Goal: Information Seeking & Learning: Find specific fact

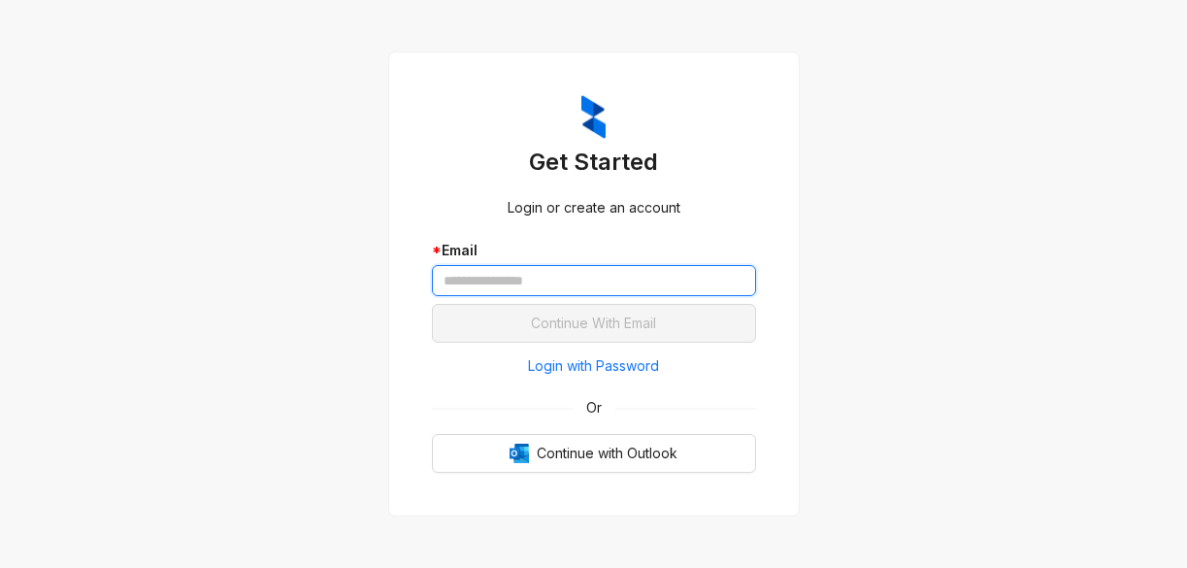
click at [610, 286] on input "text" at bounding box center [594, 280] width 324 height 31
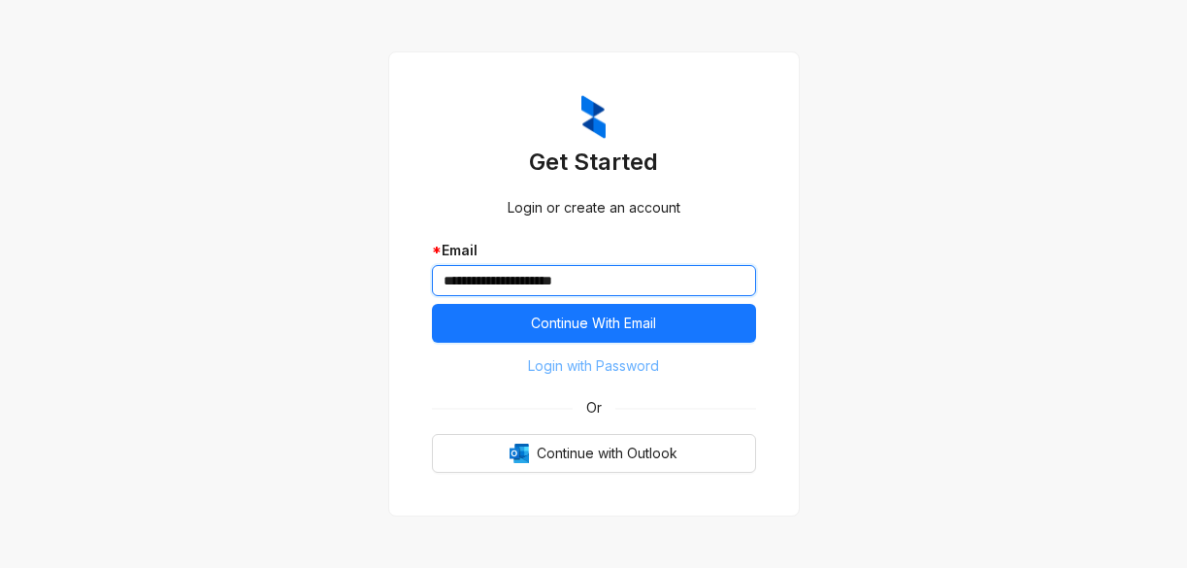
type input "**********"
click at [555, 375] on span "Login with Password" at bounding box center [593, 365] width 131 height 21
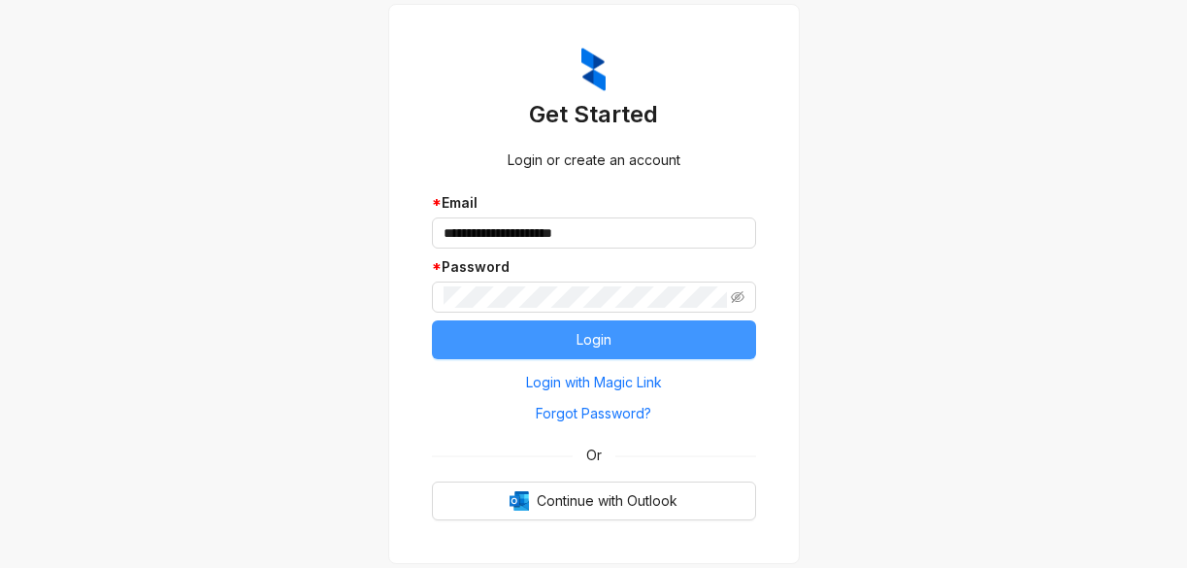
click at [502, 332] on button "Login" at bounding box center [594, 339] width 324 height 39
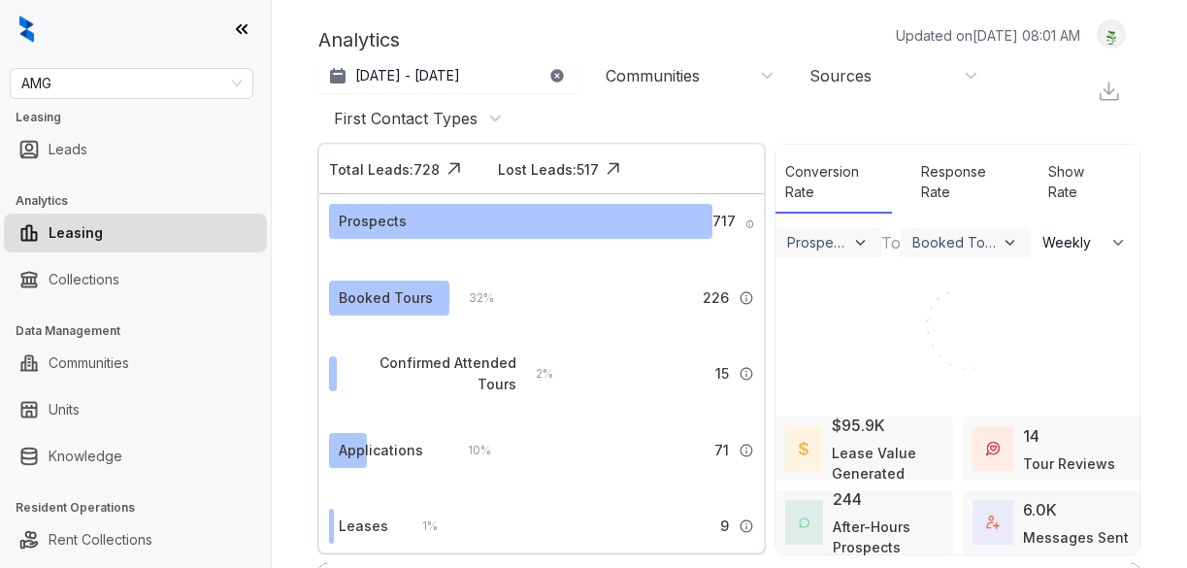
select select "******"
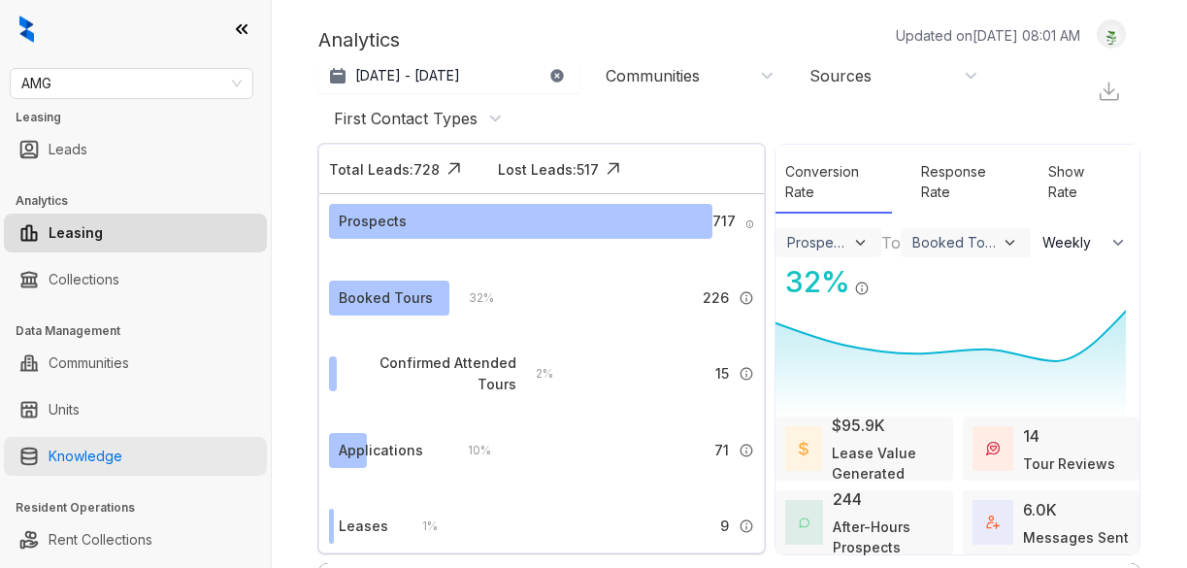
click at [74, 452] on link "Knowledge" at bounding box center [86, 456] width 74 height 39
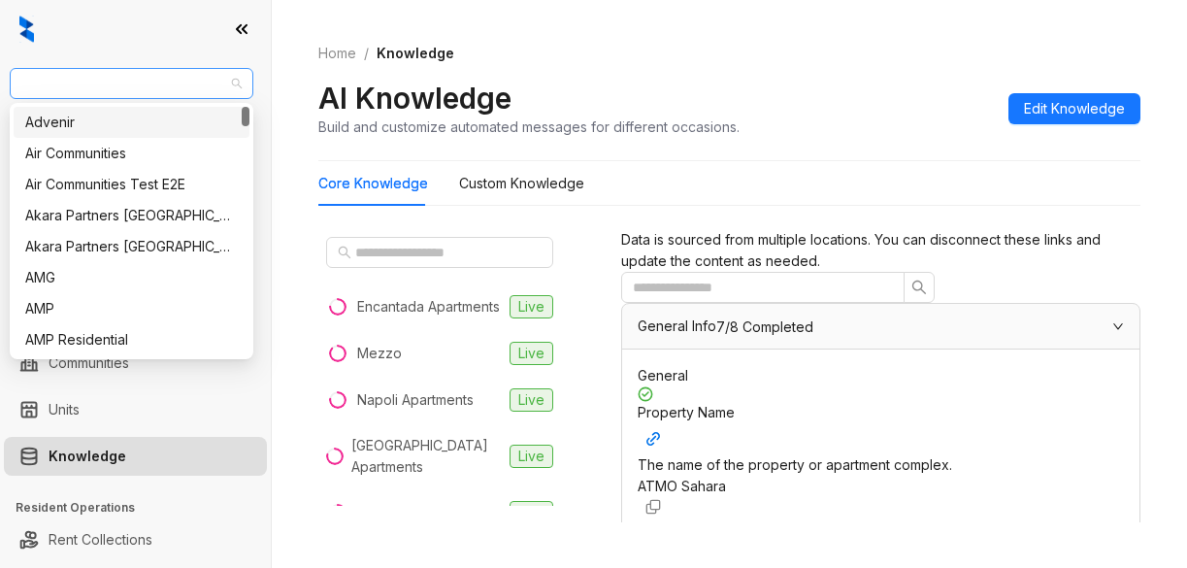
click at [100, 82] on span "AMG" at bounding box center [131, 83] width 220 height 29
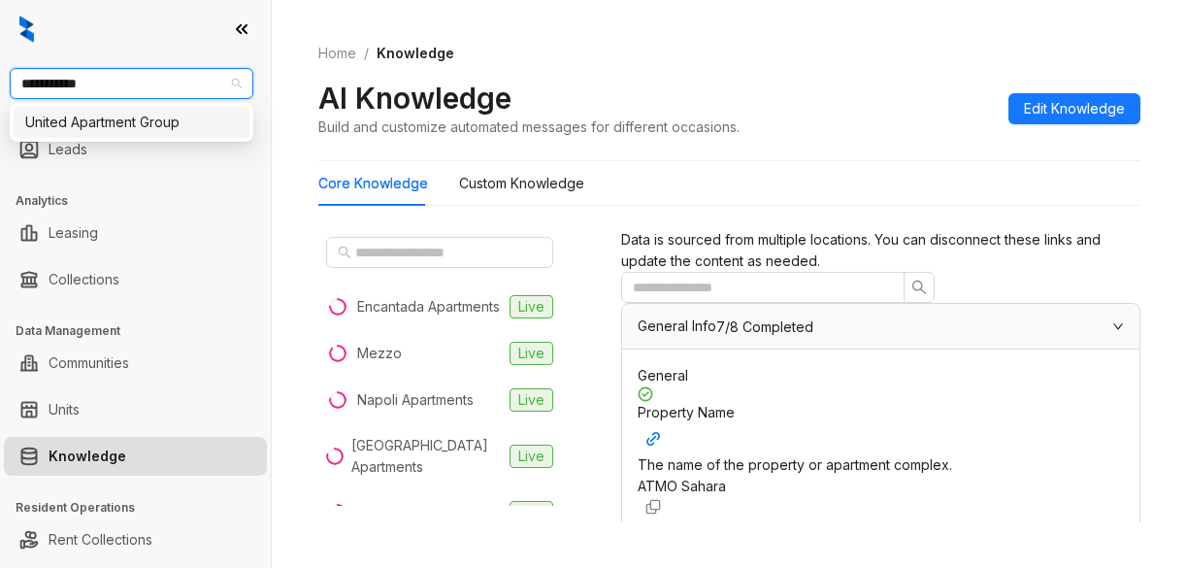
type input "**********"
click at [101, 129] on div "United Apartment Group" at bounding box center [131, 122] width 213 height 21
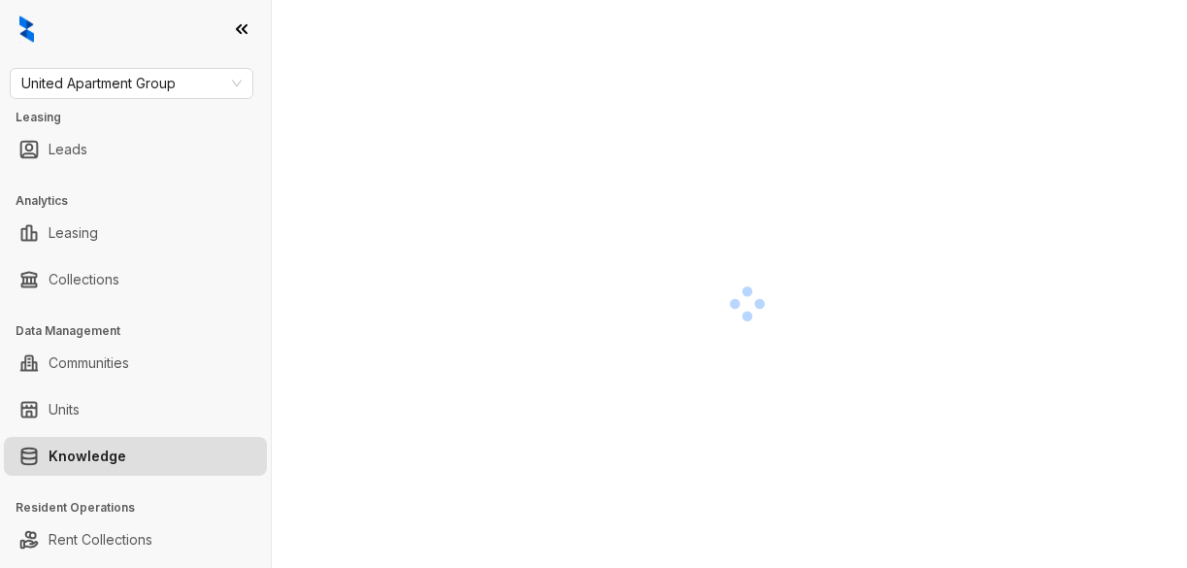
click at [854, 108] on div at bounding box center [746, 303] width 857 height 568
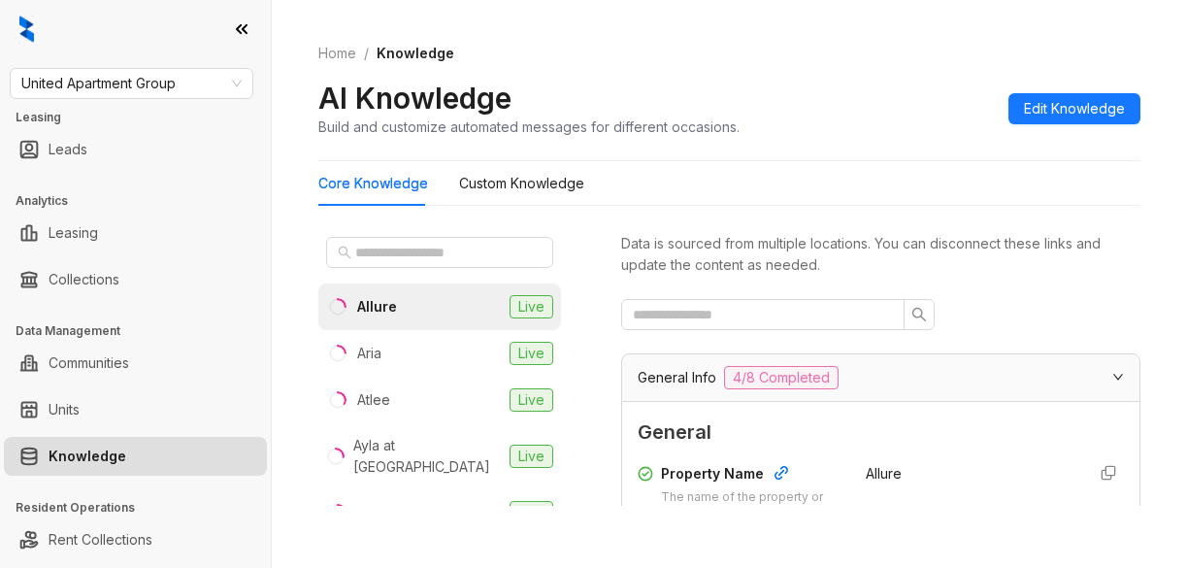
click at [901, 180] on div "Core Knowledge Custom Knowledge" at bounding box center [729, 183] width 822 height 45
click at [377, 244] on input "text" at bounding box center [440, 252] width 171 height 21
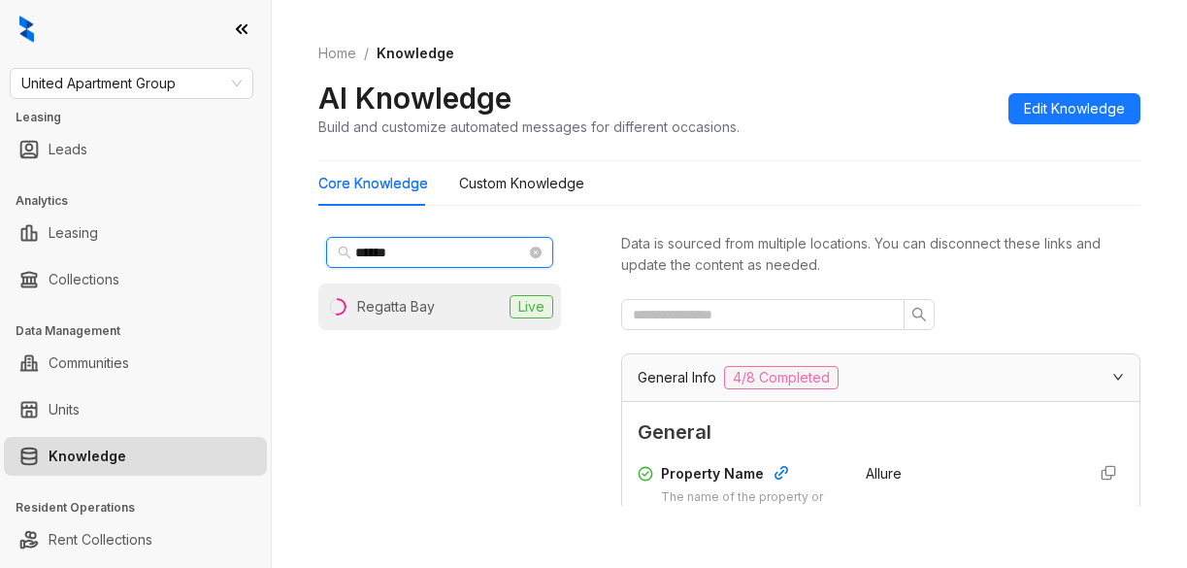
type input "******"
click at [365, 324] on li "Regatta Bay Live" at bounding box center [439, 306] width 243 height 47
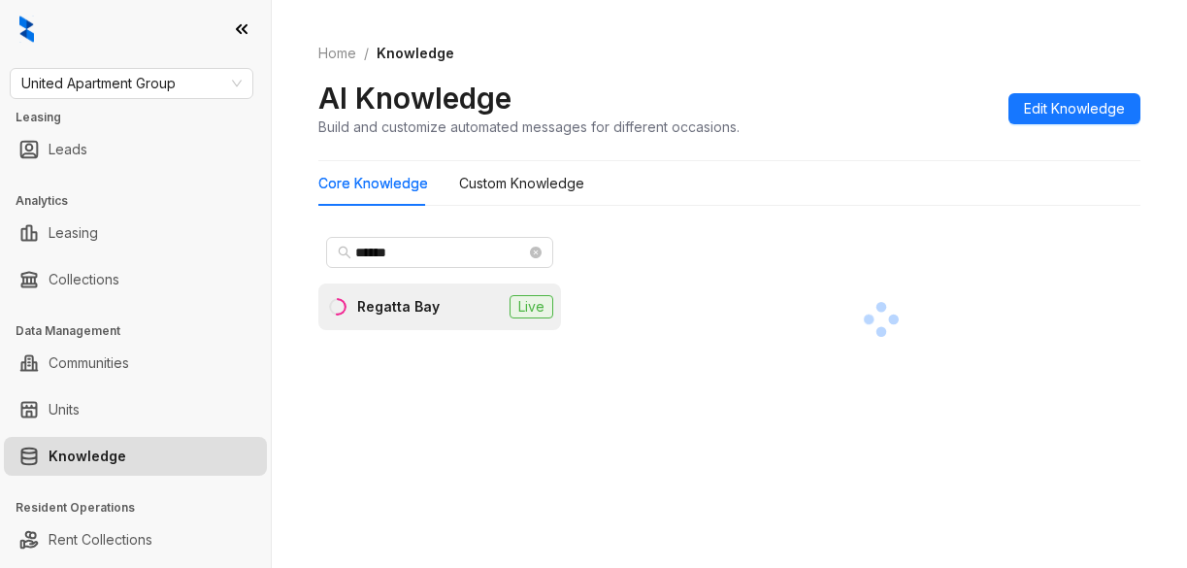
click at [952, 222] on div "****** Regatta Bay Live" at bounding box center [729, 371] width 822 height 301
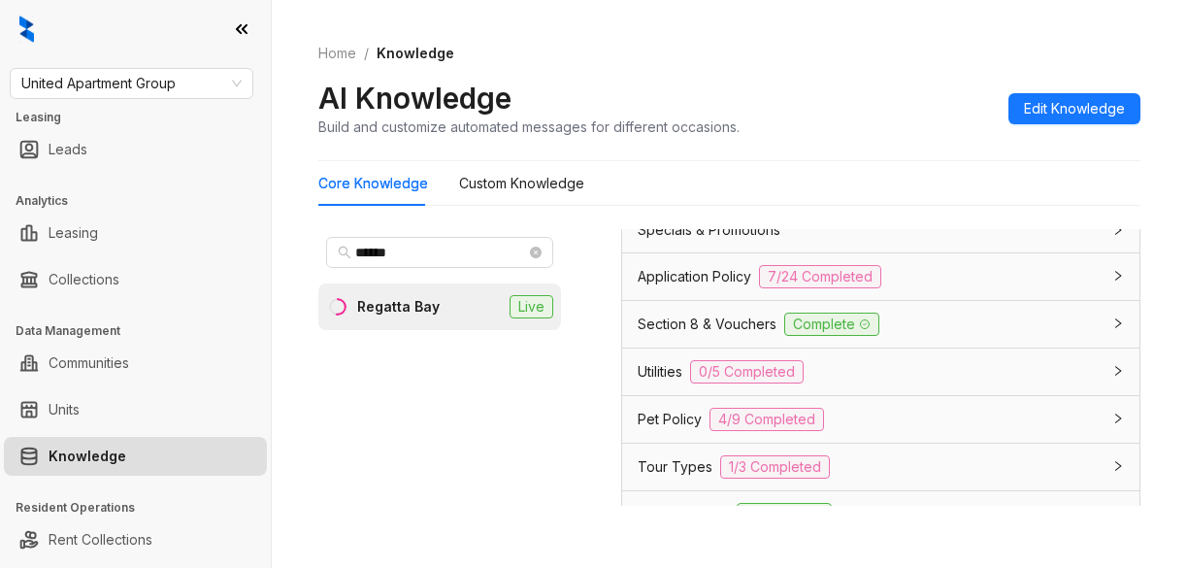
scroll to position [2038, 0]
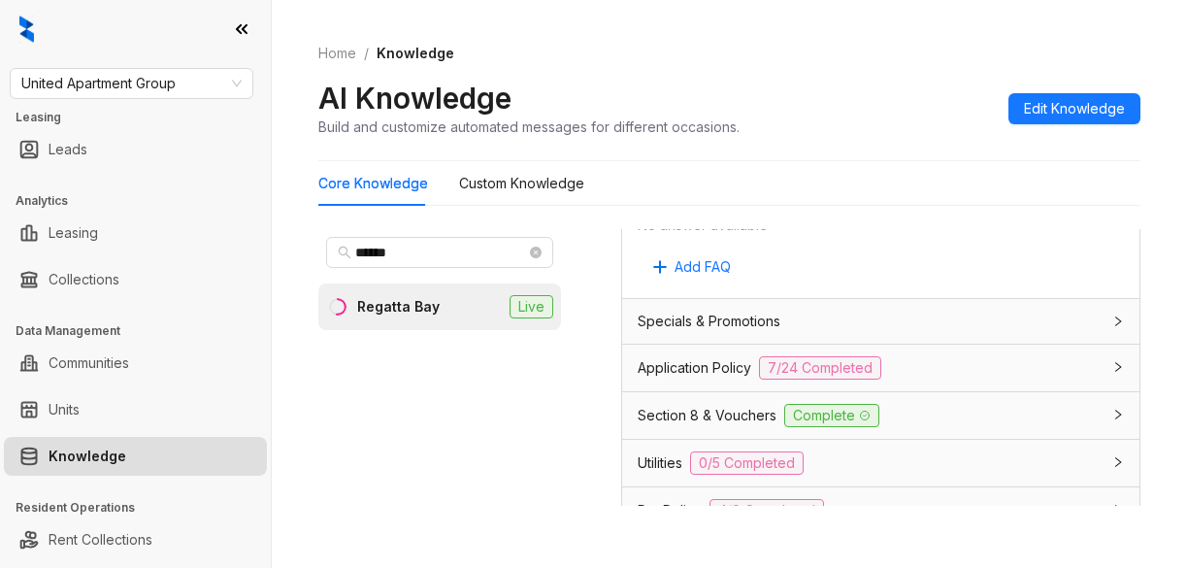
click at [658, 378] on span "Application Policy" at bounding box center [695, 367] width 114 height 21
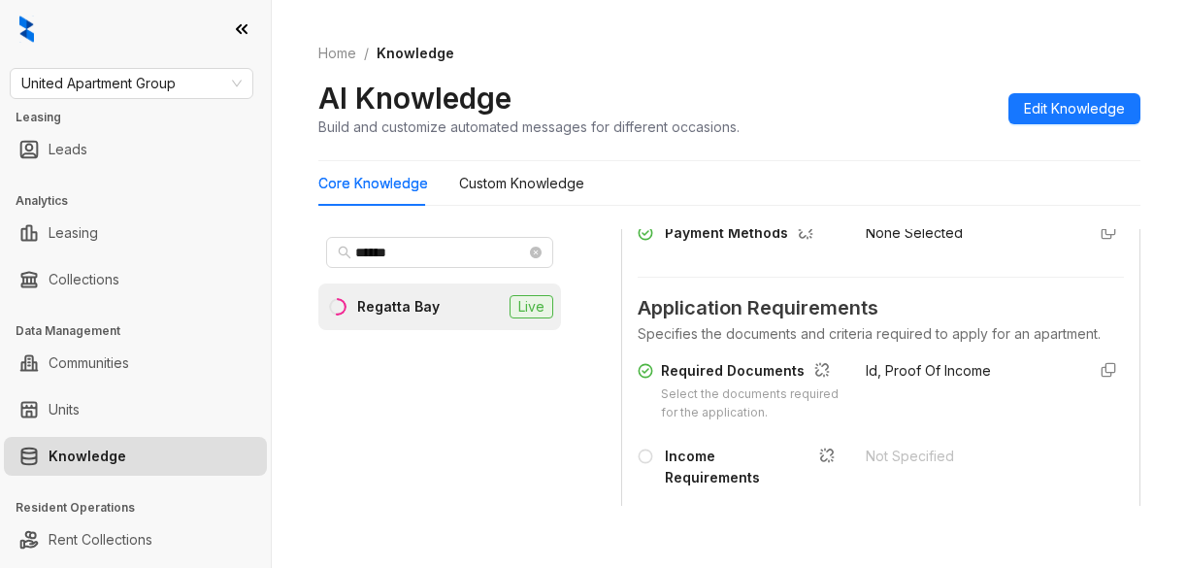
scroll to position [2426, 0]
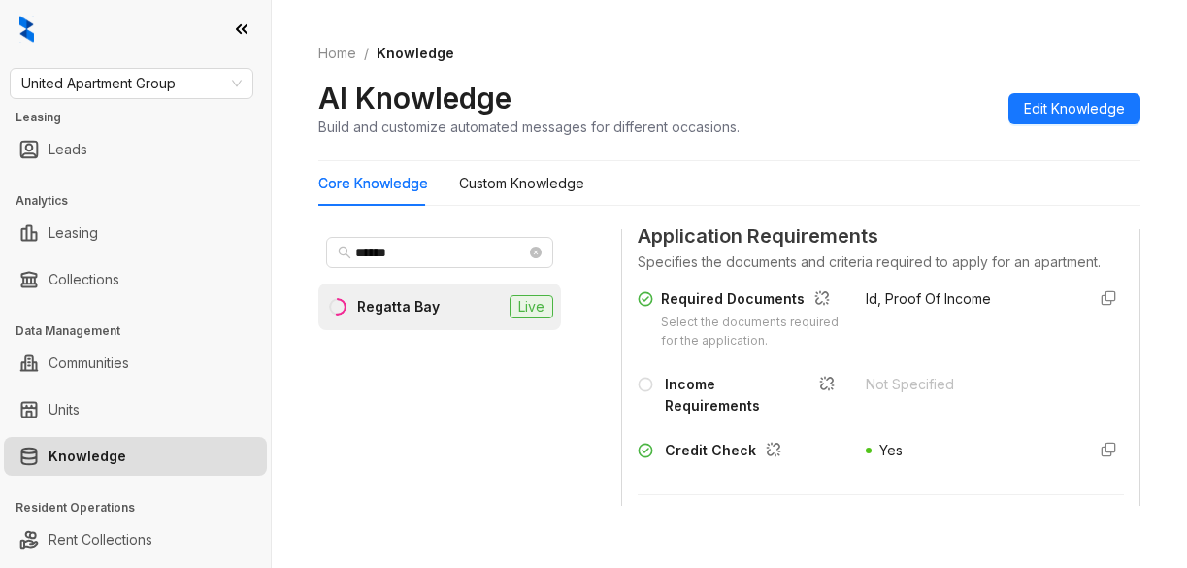
click at [803, 189] on div "Core Knowledge Custom Knowledge" at bounding box center [729, 183] width 822 height 45
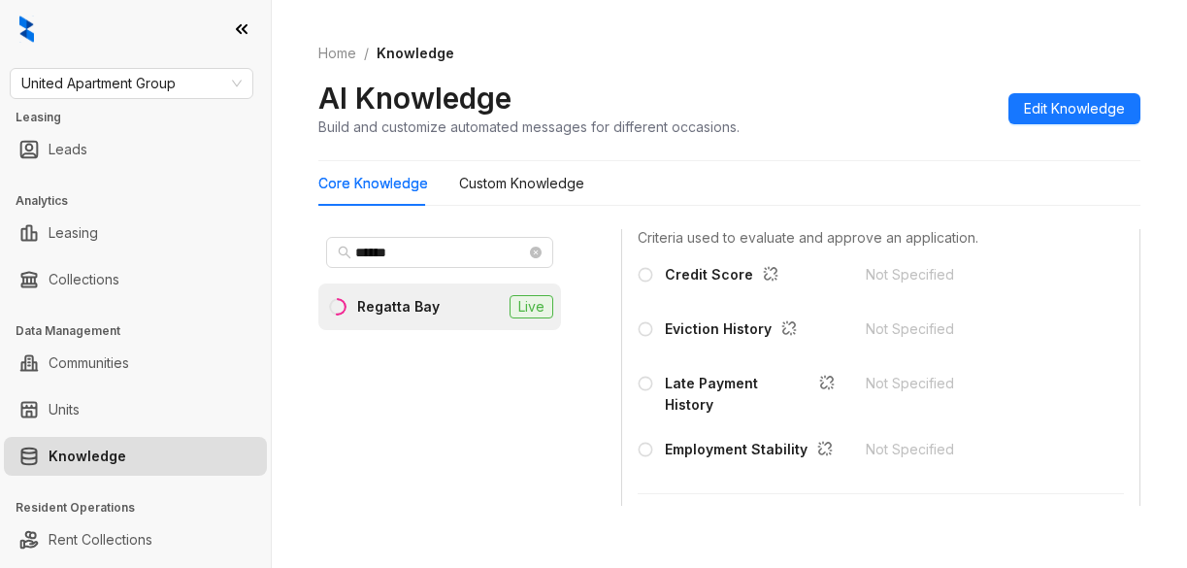
scroll to position [2814, 0]
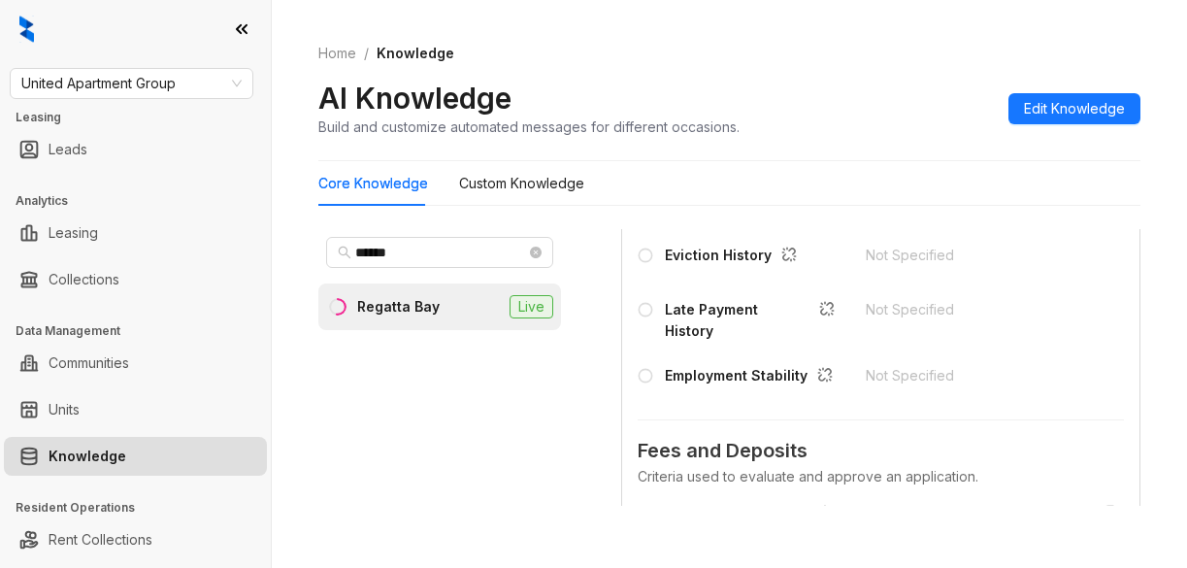
click at [866, 212] on div "Not Specified" at bounding box center [968, 200] width 205 height 21
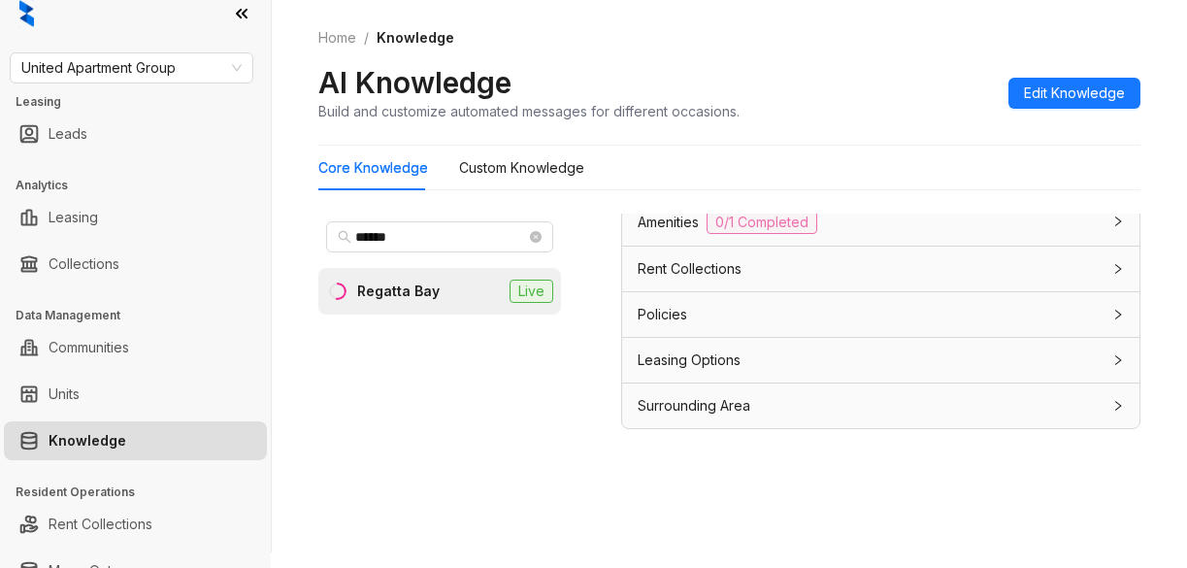
scroll to position [0, 0]
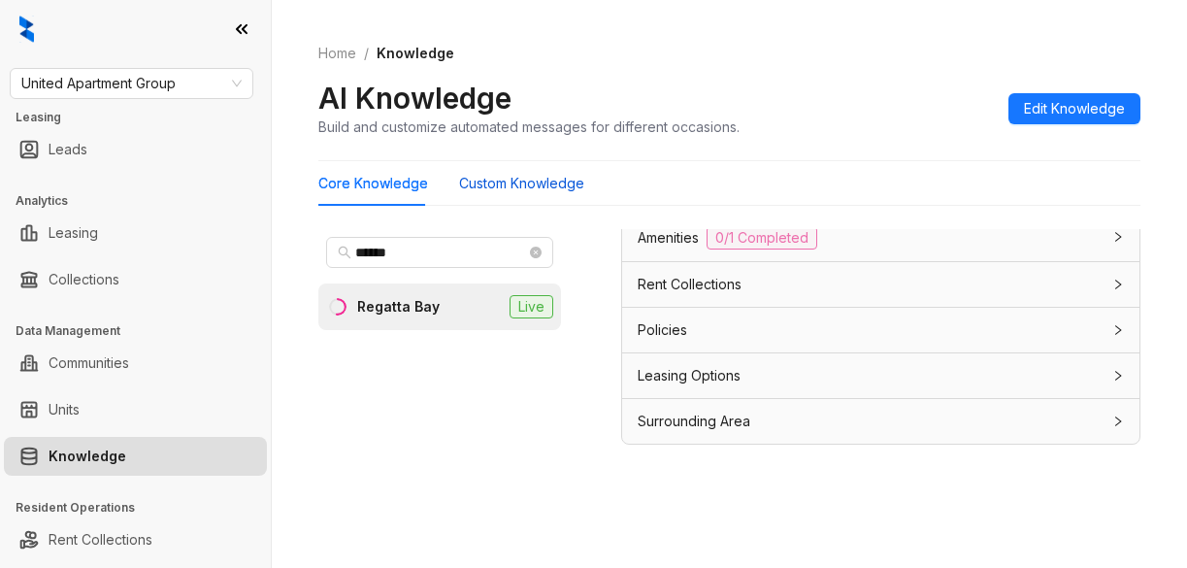
click at [541, 187] on Knowledge "Custom Knowledge" at bounding box center [521, 183] width 125 height 21
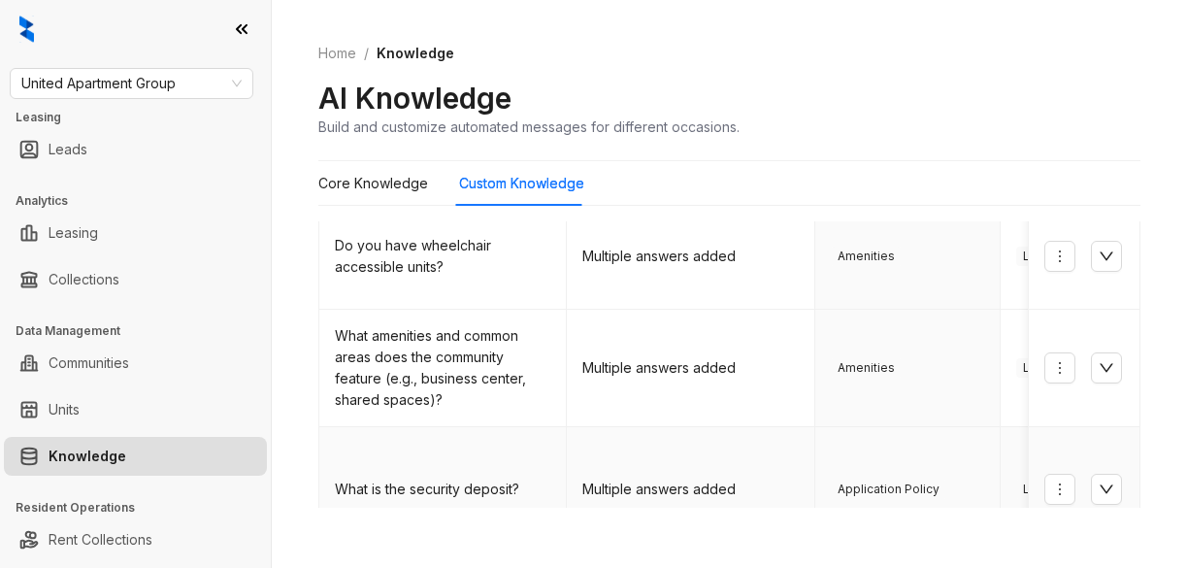
scroll to position [930, 0]
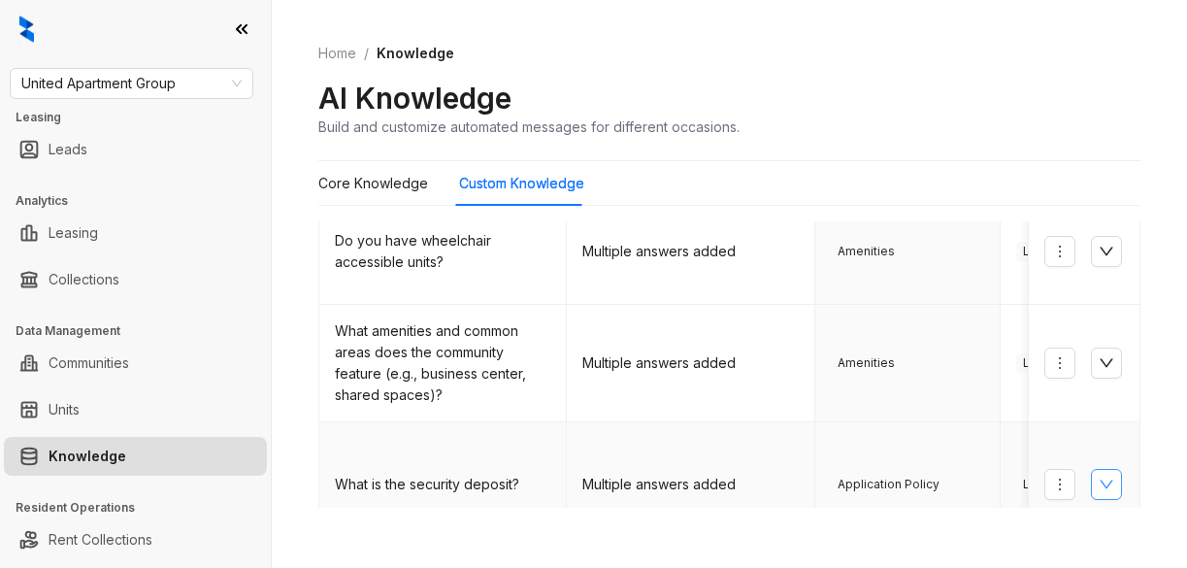
click at [1091, 469] on button "button" at bounding box center [1106, 484] width 31 height 31
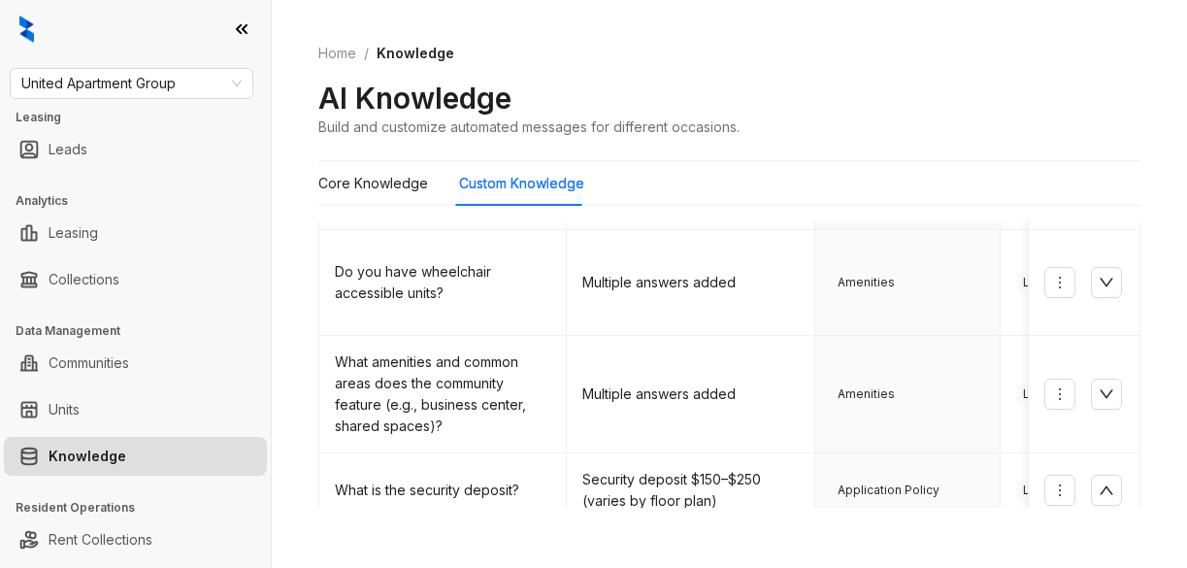
click at [761, 544] on link "2" at bounding box center [775, 558] width 29 height 29
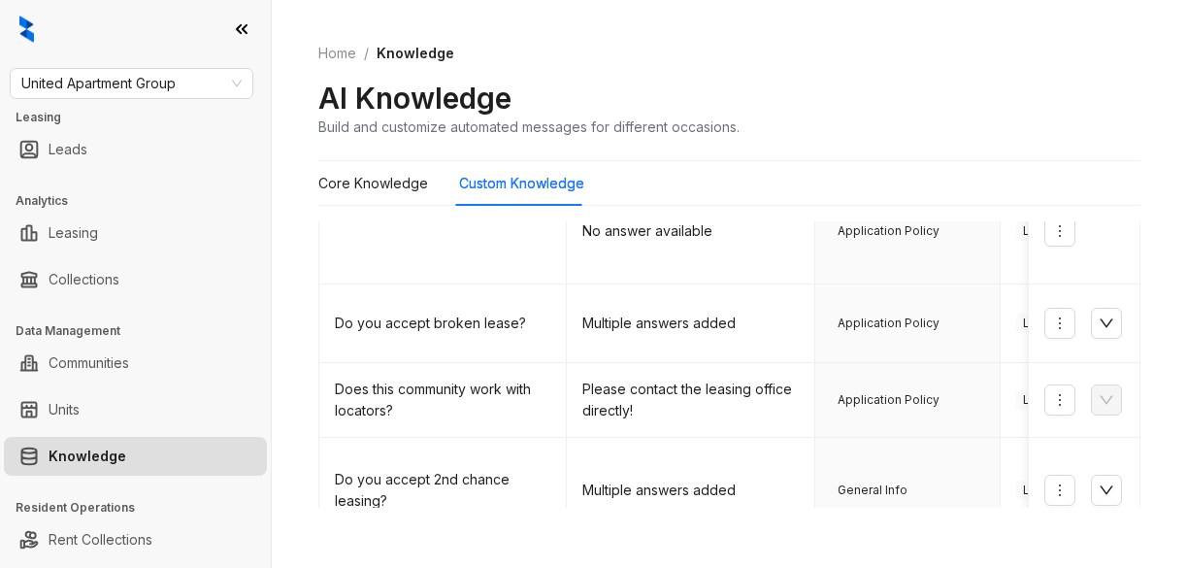
scroll to position [279, 0]
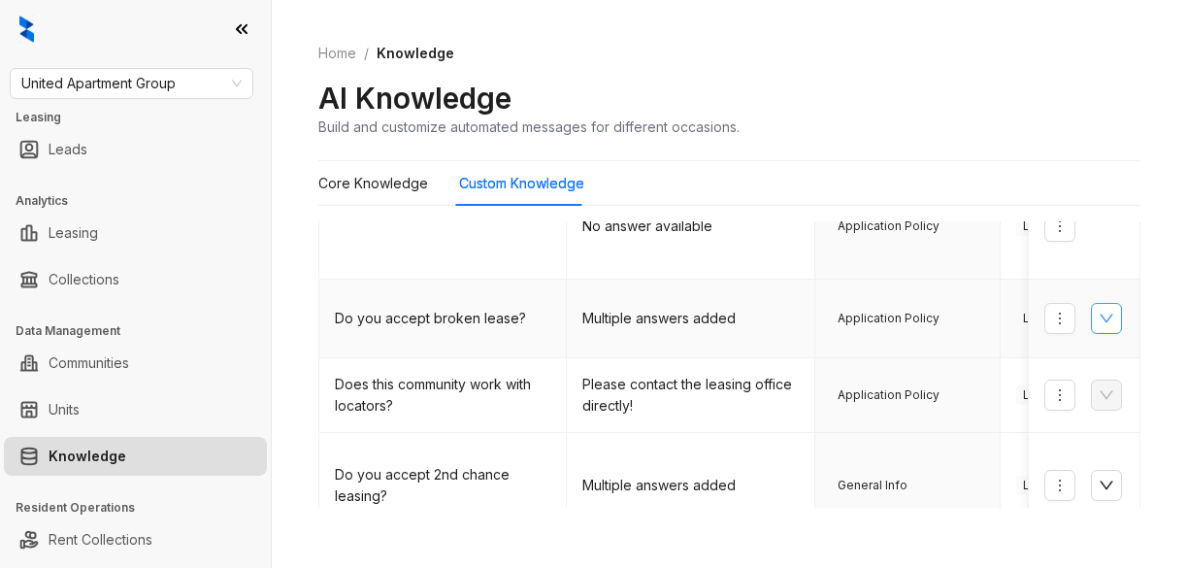
click at [1098, 326] on icon "down" at bounding box center [1106, 319] width 16 height 16
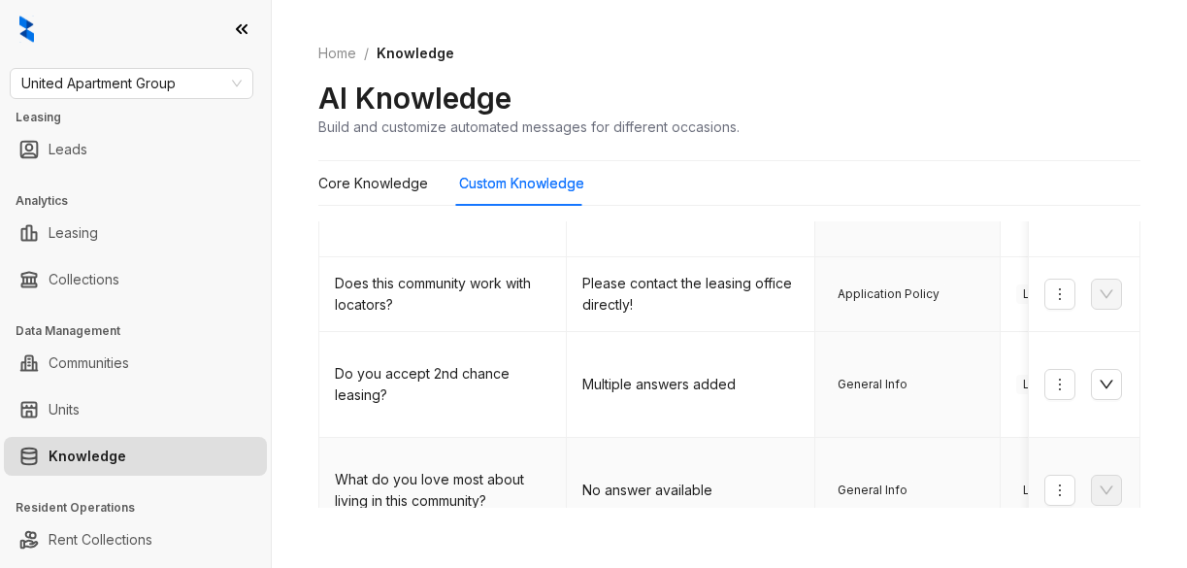
scroll to position [474, 0]
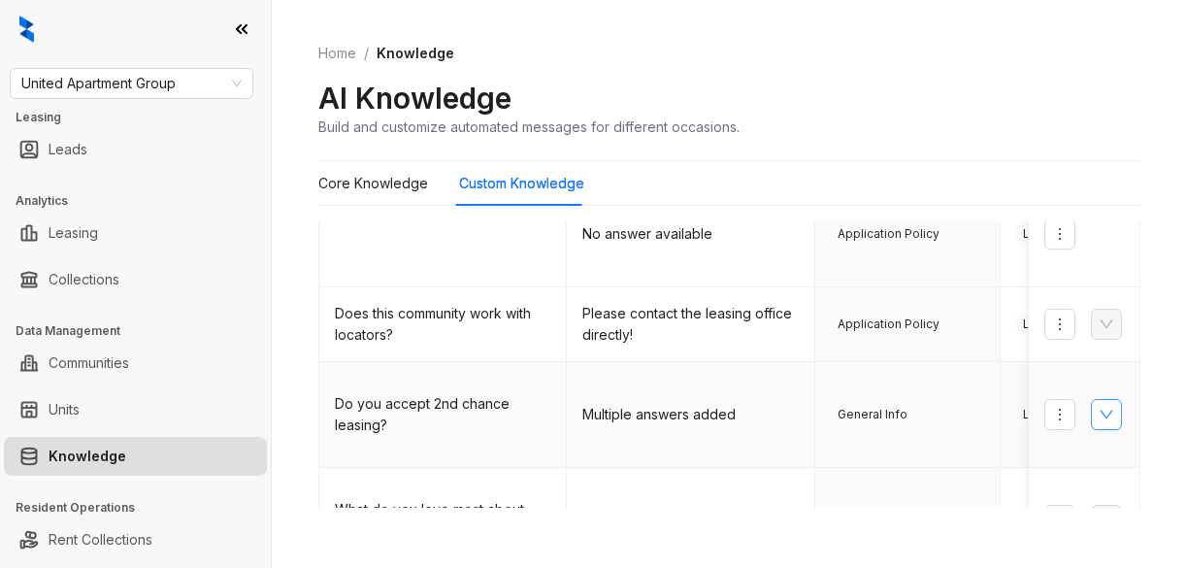
click at [1091, 416] on button "button" at bounding box center [1106, 414] width 31 height 31
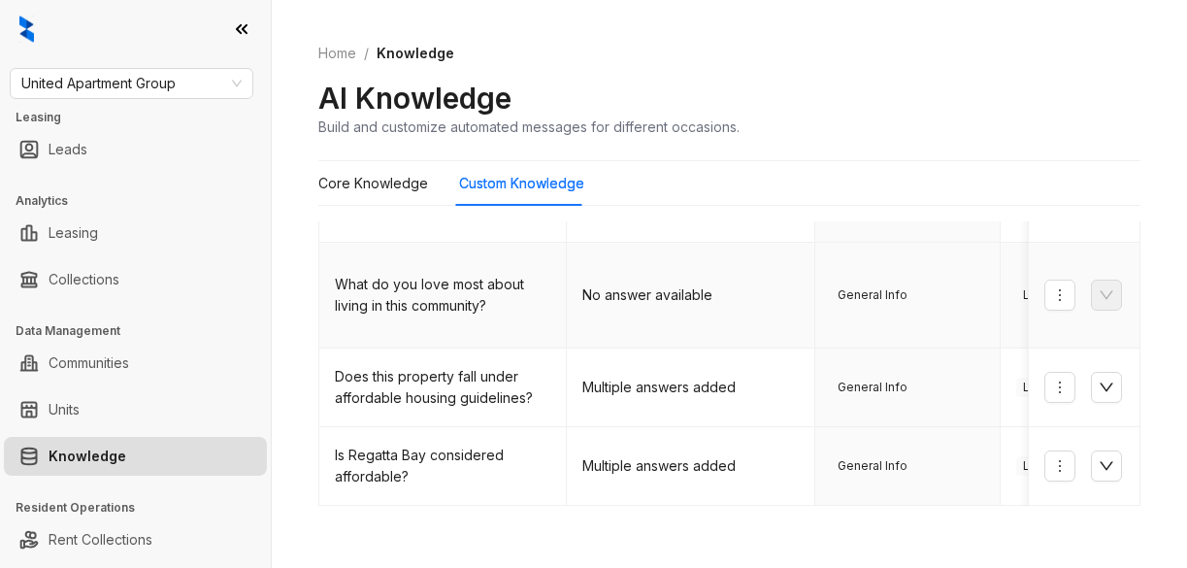
scroll to position [992, 0]
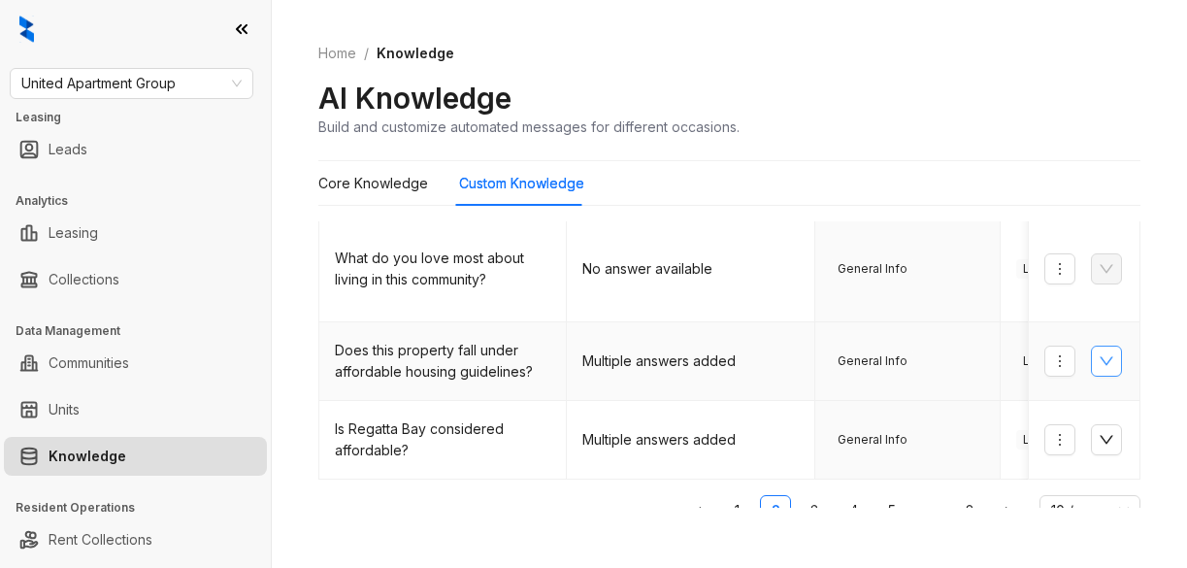
click at [1099, 357] on icon "down" at bounding box center [1106, 361] width 14 height 9
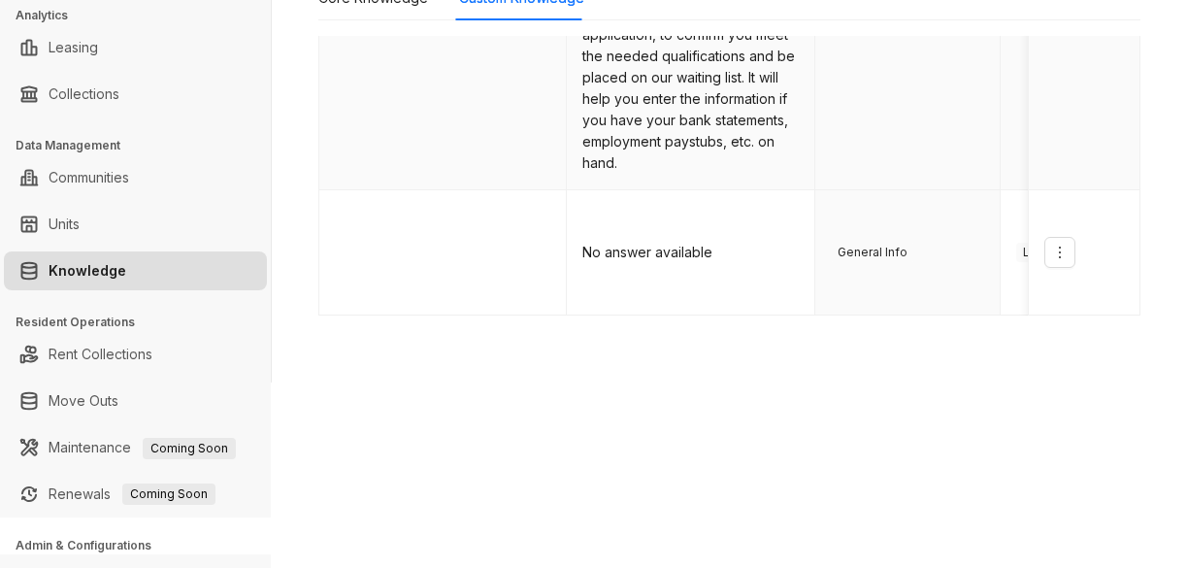
scroll to position [194, 0]
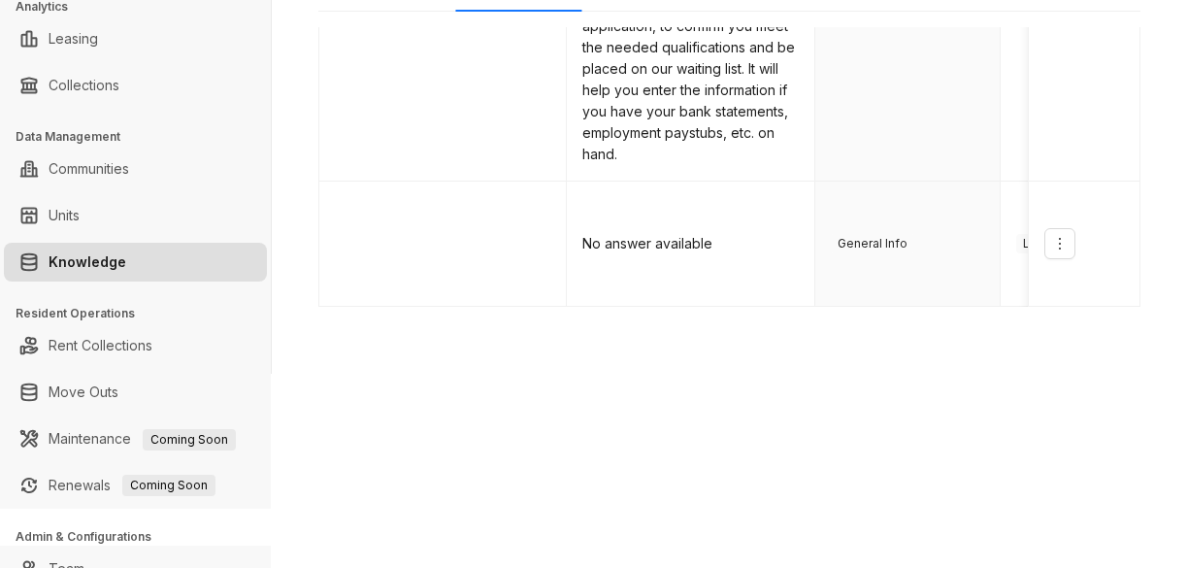
click at [800, 323] on link "3" at bounding box center [814, 337] width 29 height 29
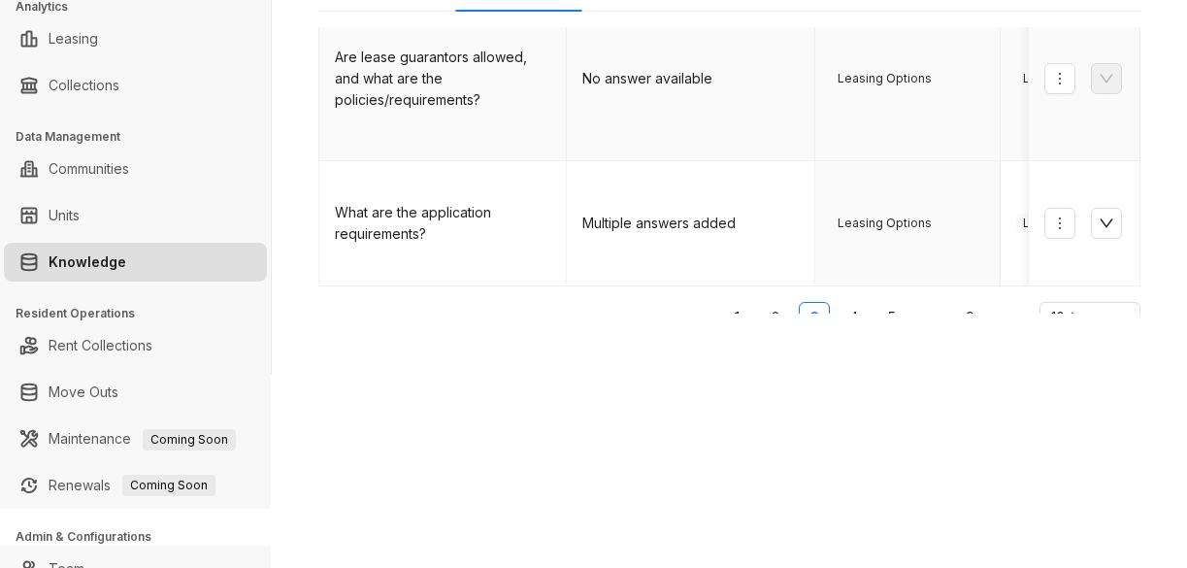
scroll to position [996, 0]
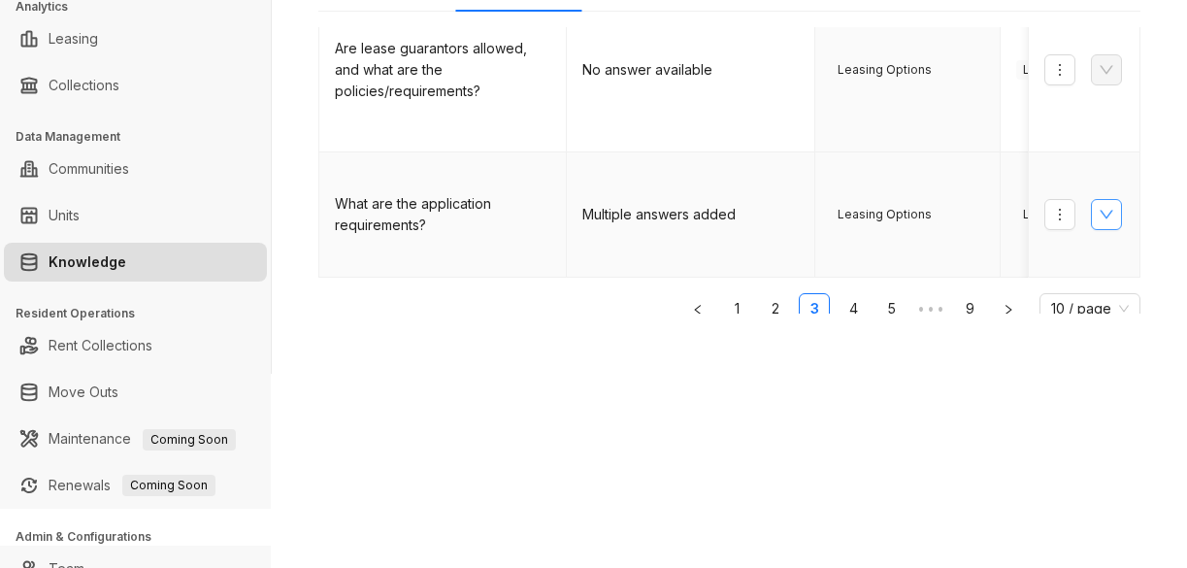
click at [1098, 207] on icon "down" at bounding box center [1106, 215] width 16 height 16
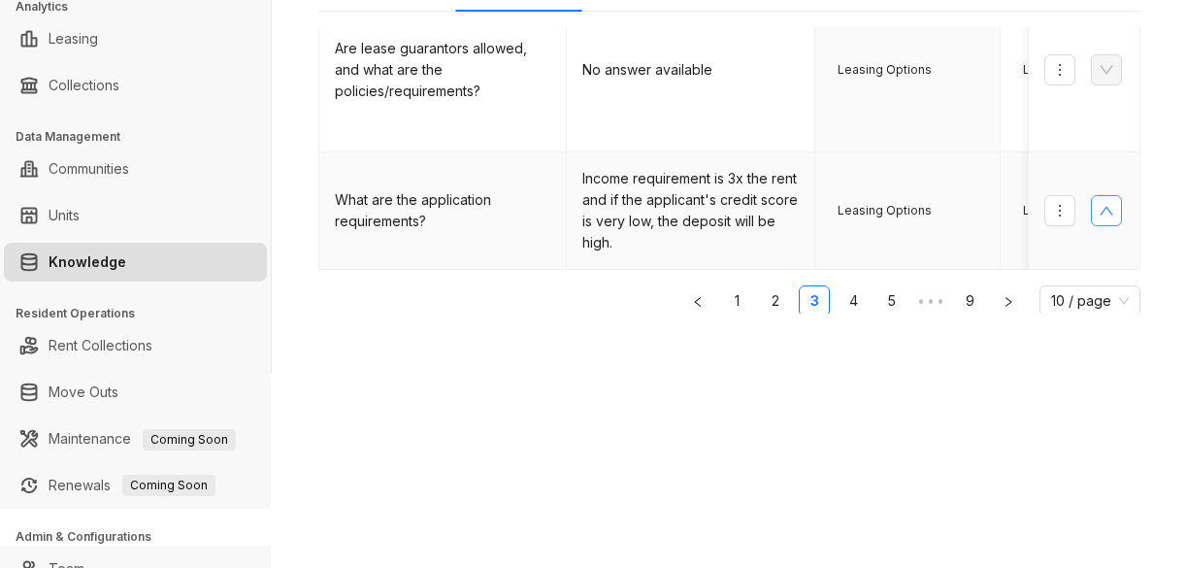
scroll to position [988, 0]
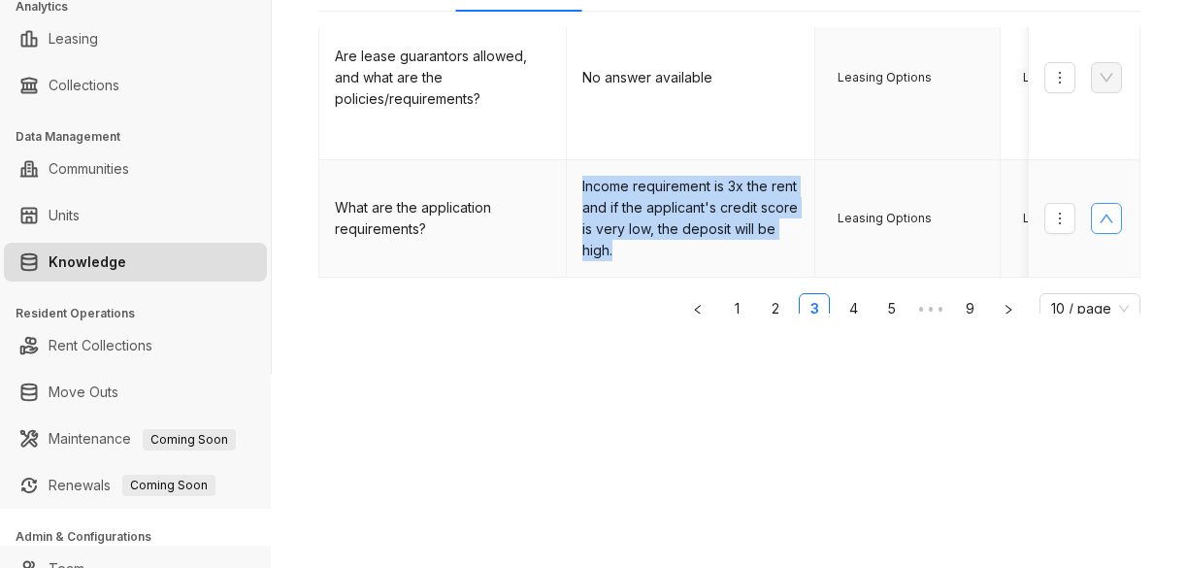
drag, startPoint x: 580, startPoint y: 148, endPoint x: 757, endPoint y: 200, distance: 183.9
click at [757, 200] on td "Income requirement is 3x the rent and if the applicant's credit score is very l…" at bounding box center [690, 218] width 247 height 117
copy td "Income requirement is 3x the rent and if the applicant's credit score is very l…"
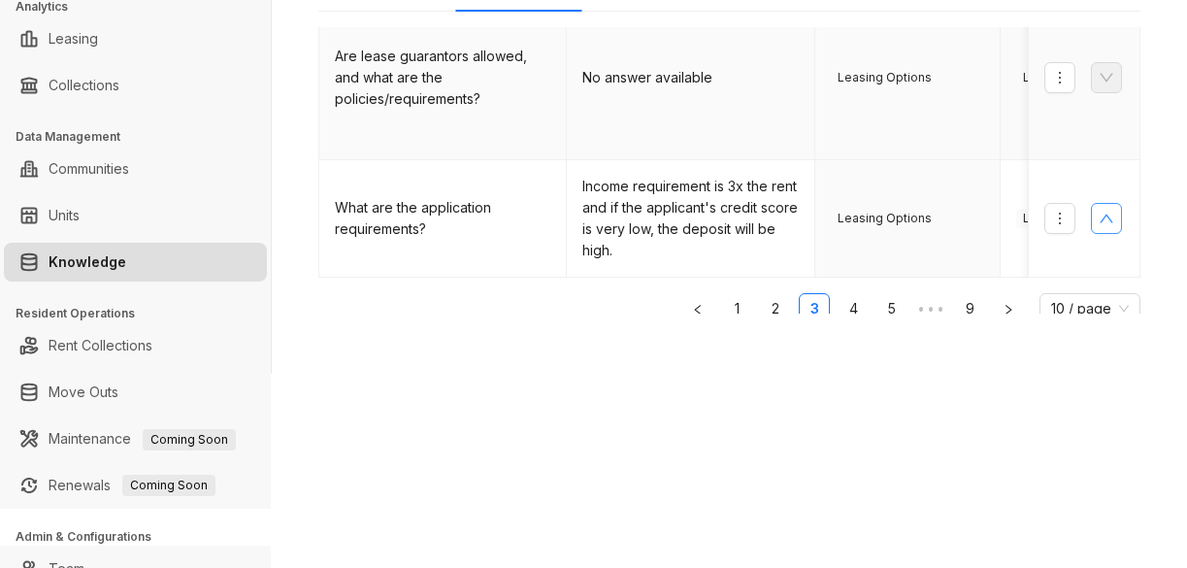
click at [846, 82] on td "Leasing Options" at bounding box center [907, 78] width 185 height 164
click at [838, 294] on link "4" at bounding box center [852, 308] width 29 height 29
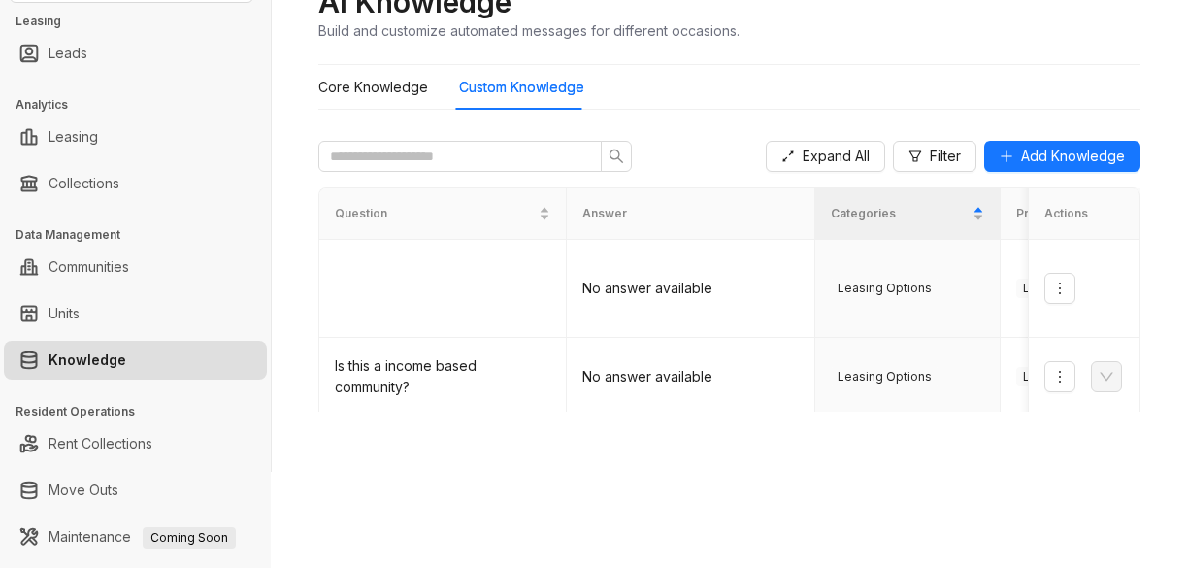
scroll to position [97, 0]
click at [379, 86] on Knowledge "Core Knowledge" at bounding box center [373, 86] width 110 height 21
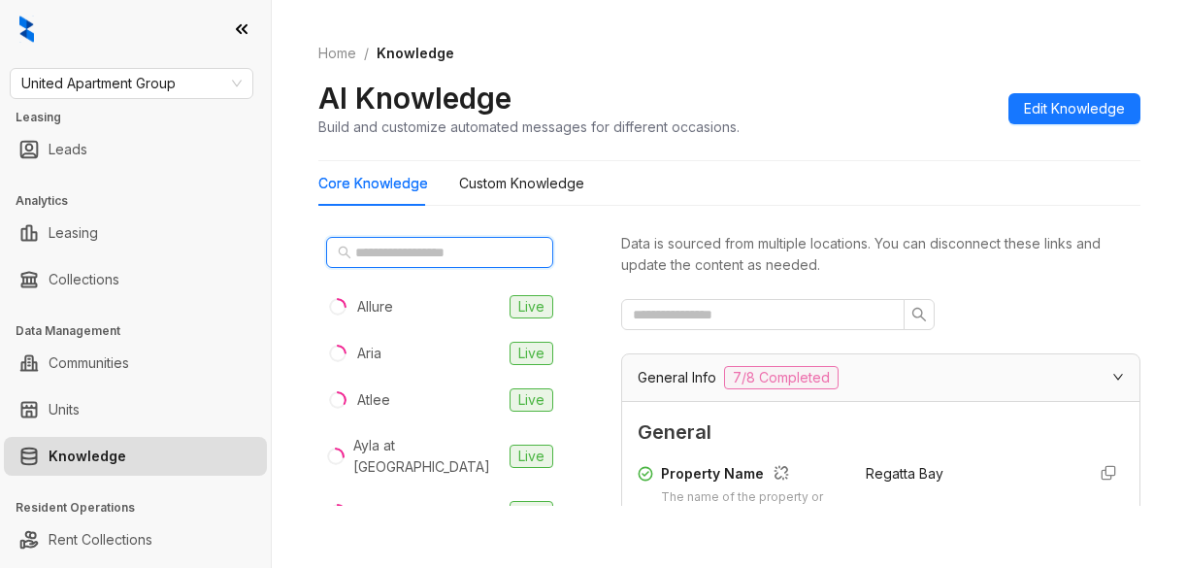
click at [398, 252] on input "text" at bounding box center [440, 252] width 171 height 21
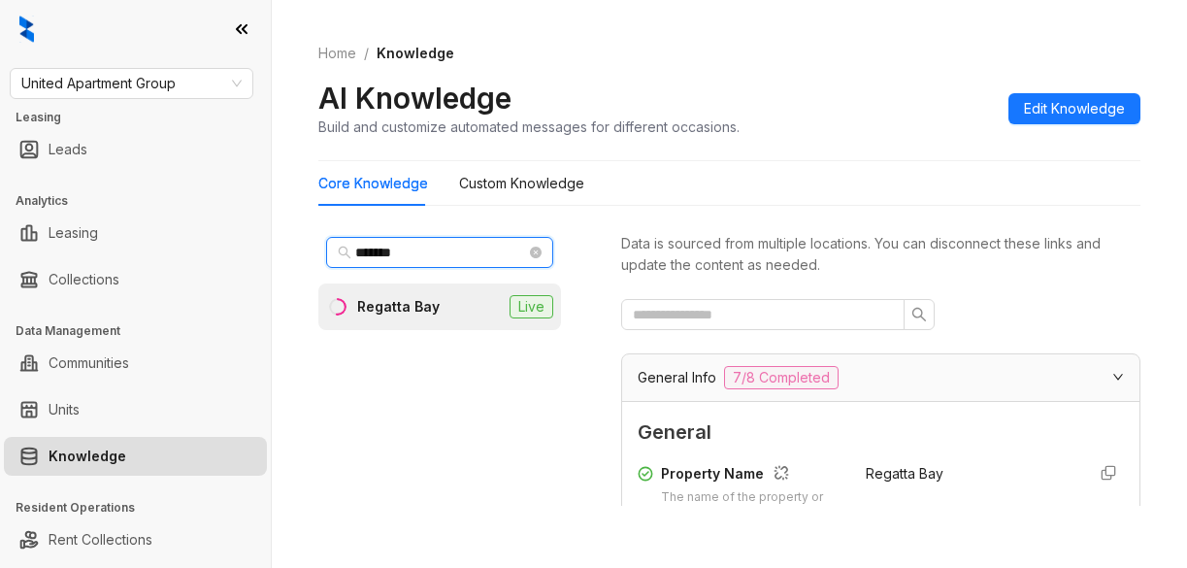
type input "*******"
click at [371, 299] on div "Regatta Bay" at bounding box center [398, 306] width 82 height 21
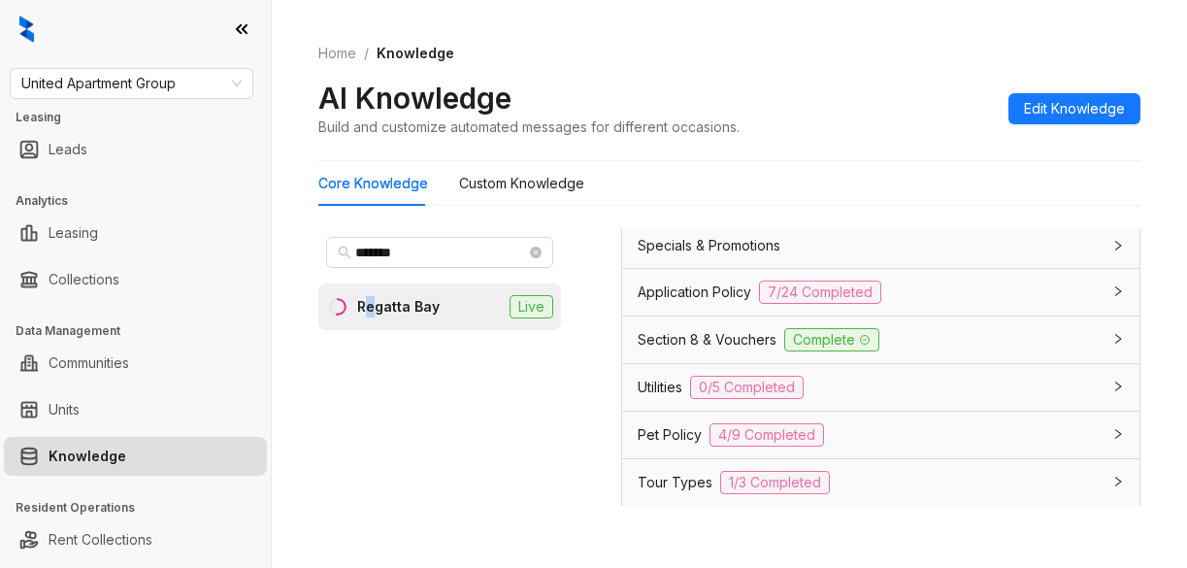
scroll to position [2135, 0]
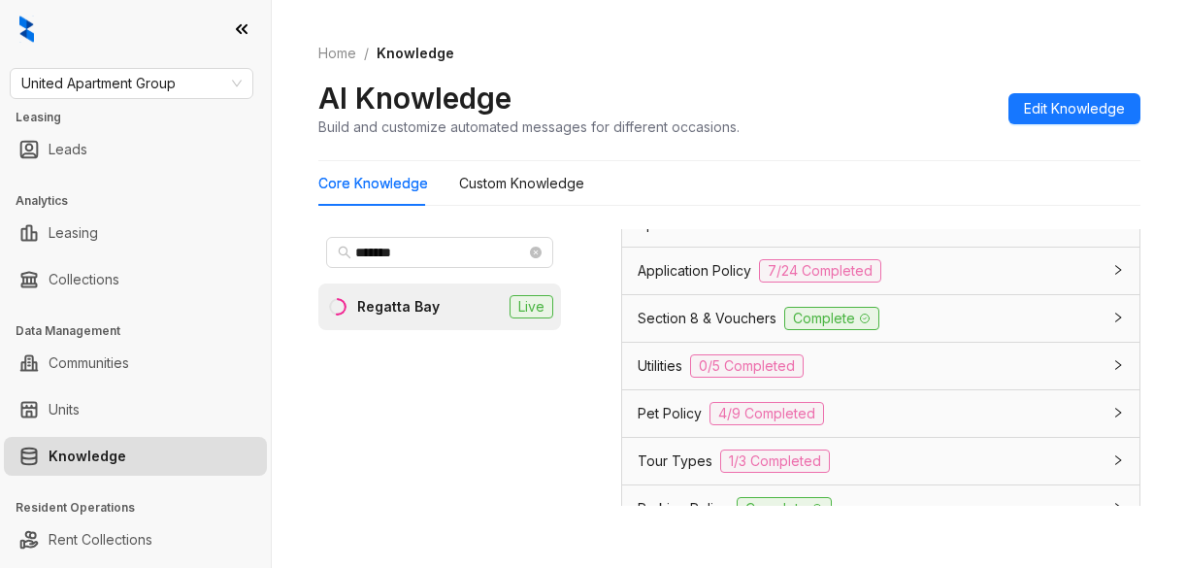
click at [652, 281] on span "Application Policy" at bounding box center [695, 270] width 114 height 21
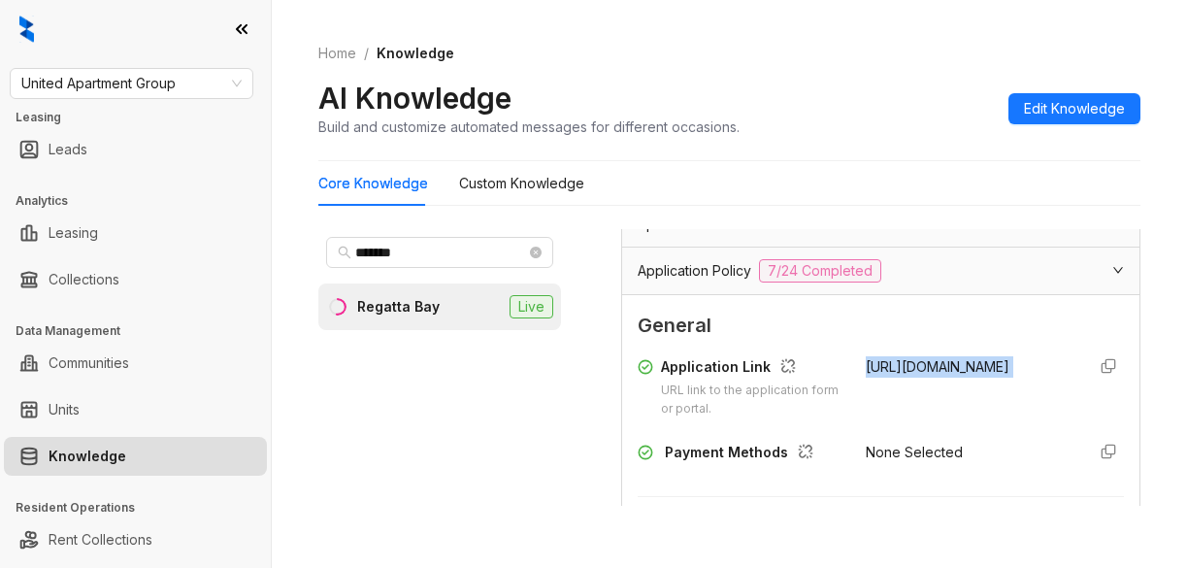
drag, startPoint x: 846, startPoint y: 403, endPoint x: 1029, endPoint y: 427, distance: 184.0
click at [1043, 418] on div "Application Link URL link to the application form or portal. https://8883200.on…" at bounding box center [881, 387] width 486 height 62
copy div "https://8883200.onlineleasing.realpage.com/#k=34822"
